Goal: Transaction & Acquisition: Purchase product/service

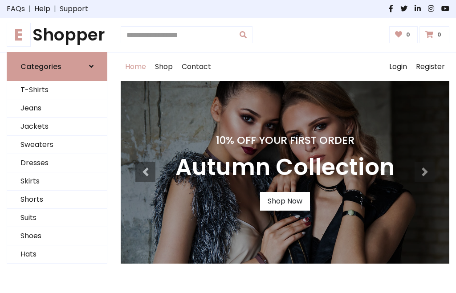
click at [228, 147] on h4 "10% Off Your First Order" at bounding box center [284, 140] width 219 height 12
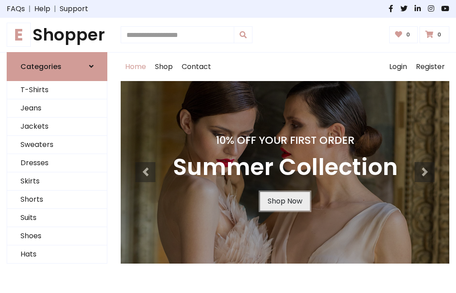
click at [285, 201] on link "Shop Now" at bounding box center [285, 201] width 50 height 19
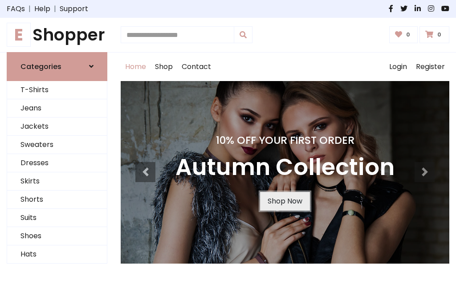
click at [285, 201] on link "Shop Now" at bounding box center [285, 201] width 50 height 19
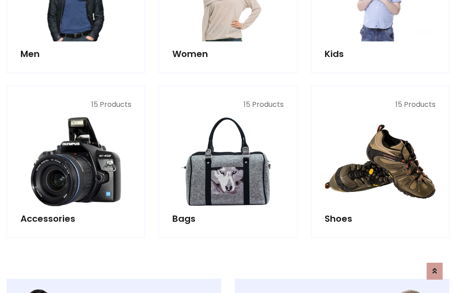
scroll to position [888, 0]
